Goal: Task Accomplishment & Management: Use online tool/utility

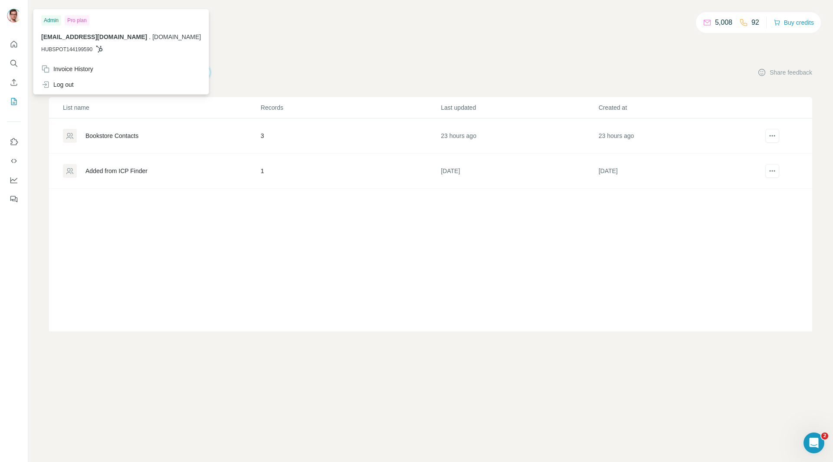
click at [13, 13] on img at bounding box center [14, 16] width 14 height 14
click at [76, 65] on div "Invoice History" at bounding box center [67, 69] width 52 height 9
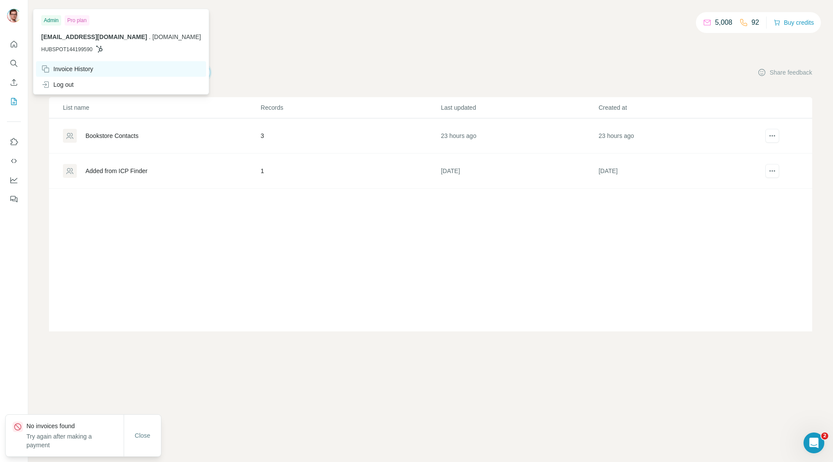
click at [69, 68] on div "Invoice History" at bounding box center [67, 69] width 52 height 9
click at [147, 435] on span "Close" at bounding box center [143, 435] width 16 height 9
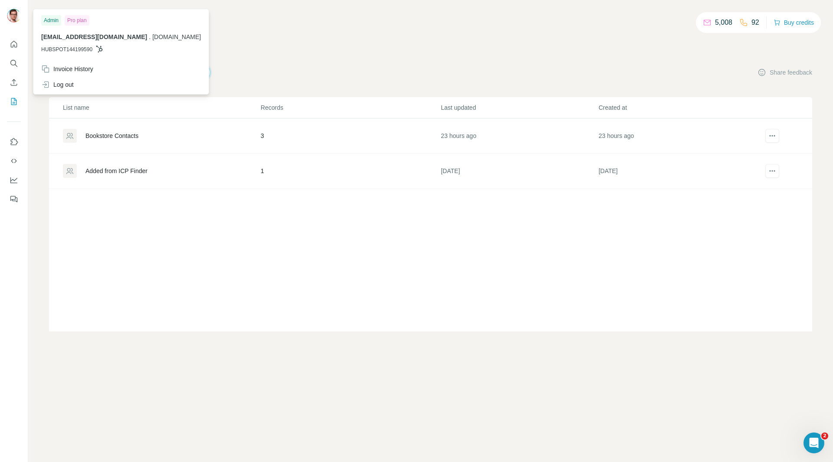
click at [234, 32] on div "5,008 92 Buy credits" at bounding box center [430, 28] width 763 height 15
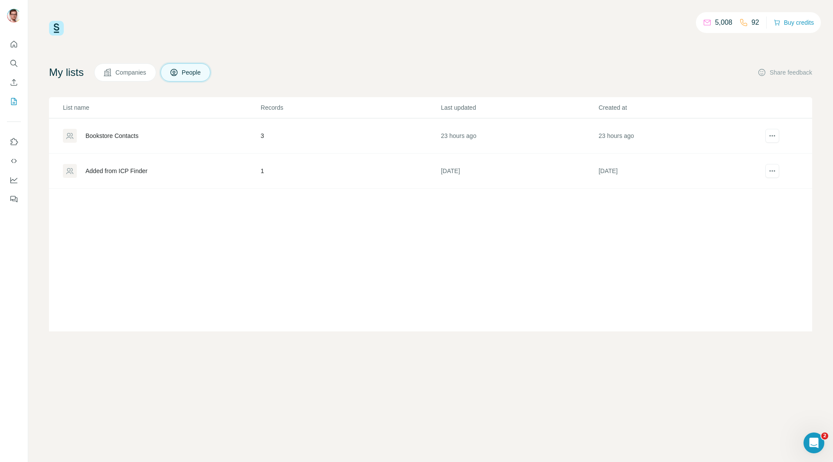
click at [54, 28] on img at bounding box center [56, 28] width 15 height 15
click at [11, 49] on button "Quick start" at bounding box center [14, 44] width 14 height 16
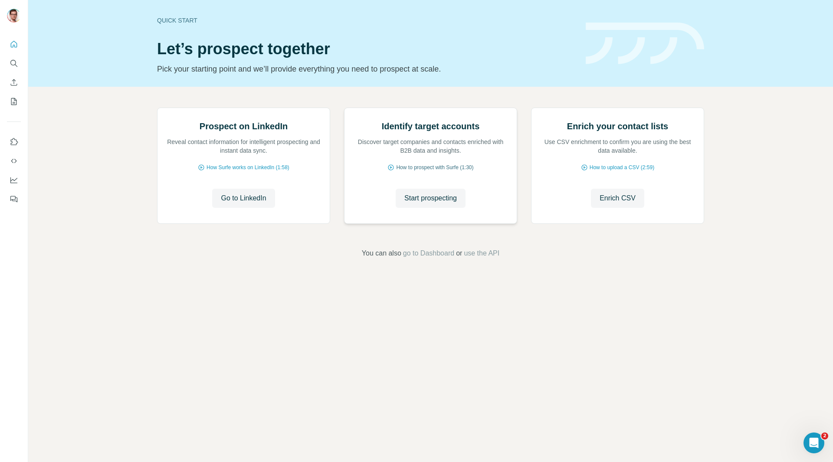
click at [432, 171] on span "How to prospect with Surfe (1:30)" at bounding box center [434, 168] width 77 height 8
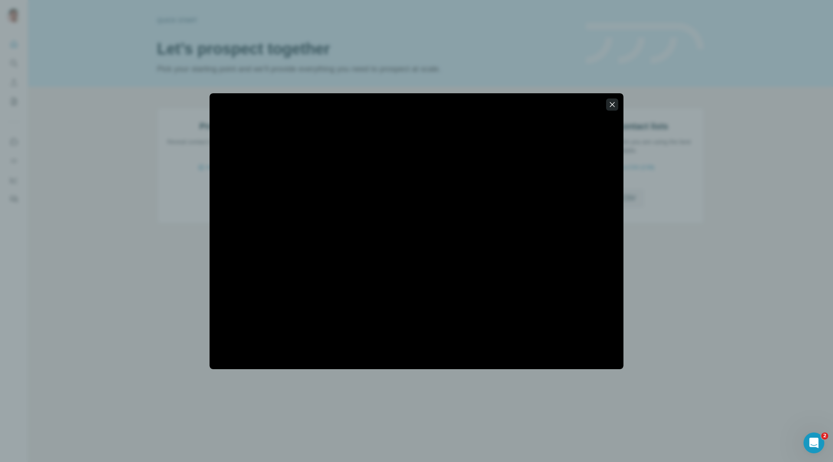
click at [612, 102] on icon "button" at bounding box center [612, 104] width 9 height 9
